Goal: Submit feedback/report problem

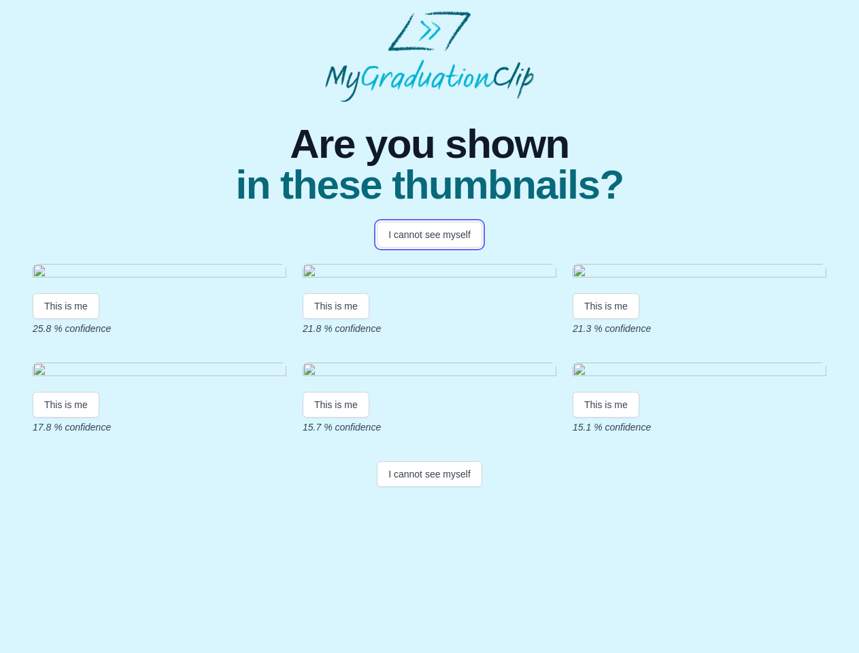
click at [429, 235] on button "I cannot see myself" at bounding box center [429, 235] width 105 height 26
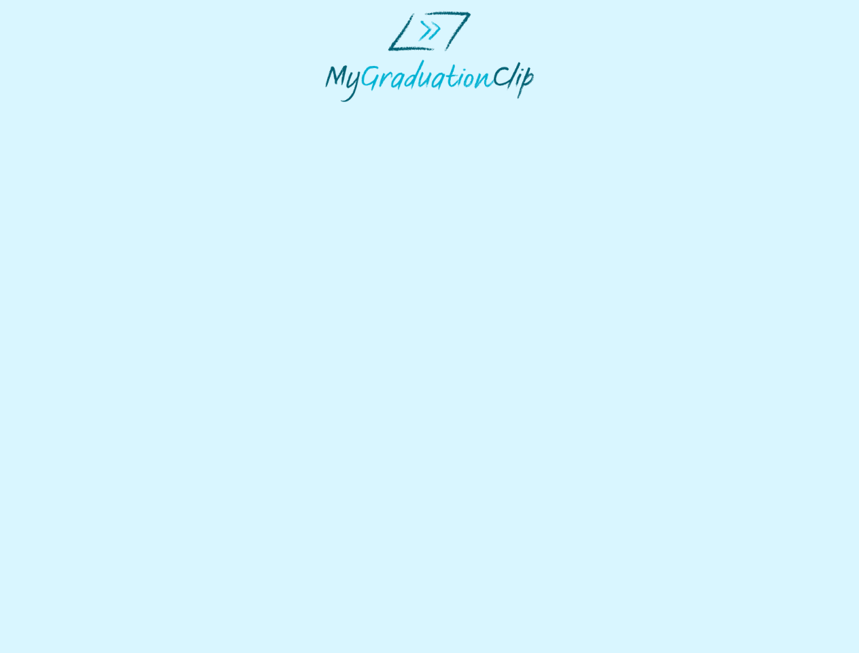
click at [66, 113] on html at bounding box center [429, 56] width 859 height 113
click at [338, 113] on html at bounding box center [429, 56] width 859 height 113
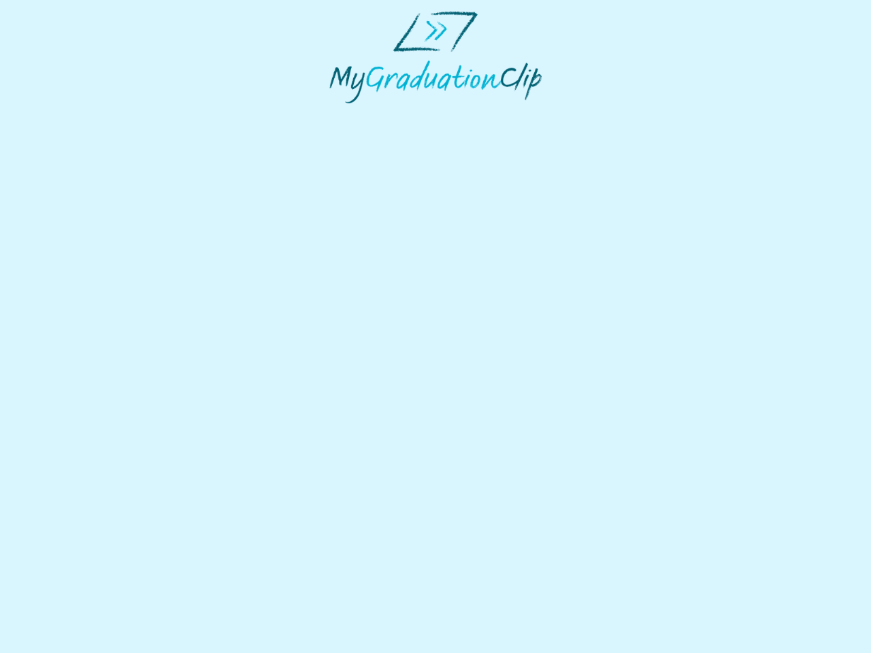
click at [610, 114] on html at bounding box center [435, 57] width 871 height 114
click at [66, 114] on html at bounding box center [435, 57] width 871 height 114
click at [338, 114] on html at bounding box center [435, 57] width 871 height 114
click at [610, 114] on html at bounding box center [435, 57] width 871 height 114
